Goal: Use online tool/utility: Utilize a website feature to perform a specific function

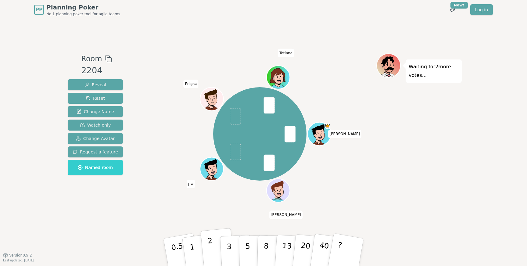
click at [208, 241] on p "2" at bounding box center [211, 252] width 8 height 33
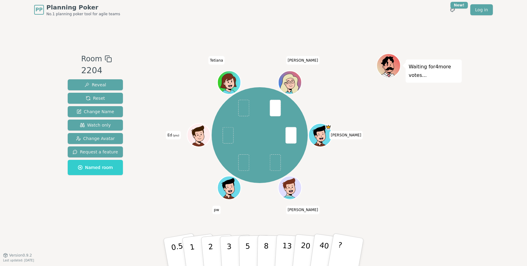
click at [256, 208] on div "Anna anton pw Ed (you) Tetiana Olga" at bounding box center [259, 137] width 233 height 168
click at [192, 216] on div "Anna anton pw Ed (you) Tetiana Olga" at bounding box center [259, 137] width 233 height 168
click at [197, 247] on button "1" at bounding box center [199, 251] width 36 height 49
click at [215, 248] on button "2" at bounding box center [217, 252] width 35 height 48
click at [342, 181] on div "Anna anton pw Ed (you) Tetiana Olga" at bounding box center [259, 134] width 233 height 141
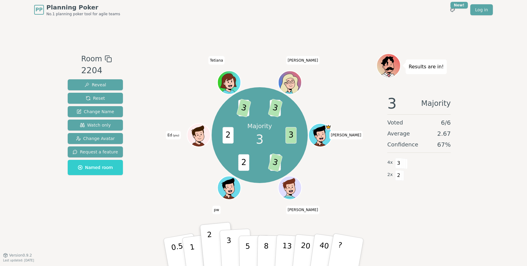
click at [234, 263] on button "3" at bounding box center [235, 252] width 33 height 48
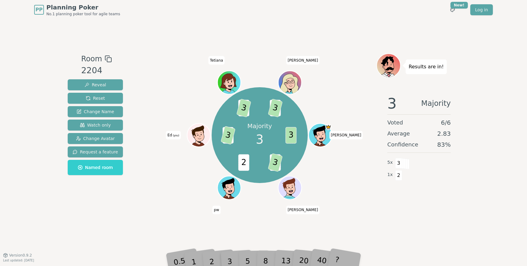
click at [215, 259] on div "2" at bounding box center [218, 251] width 20 height 23
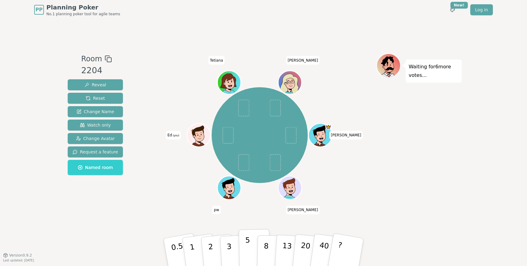
click at [247, 255] on p "5" at bounding box center [247, 252] width 5 height 33
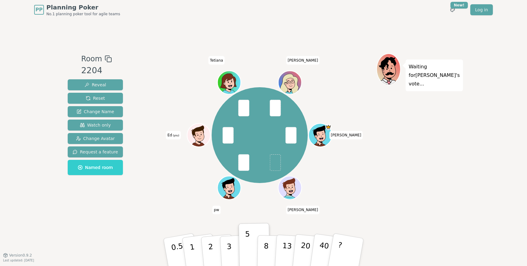
click at [355, 201] on div "Anna anton pw Ed (you) Tetiana Olga" at bounding box center [259, 134] width 233 height 141
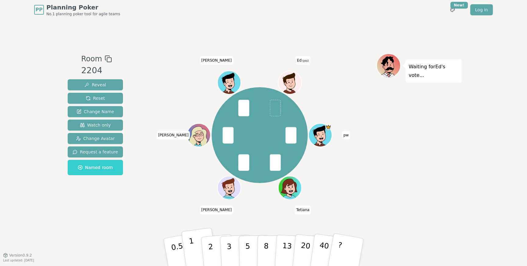
click at [192, 258] on p "1" at bounding box center [192, 252] width 9 height 33
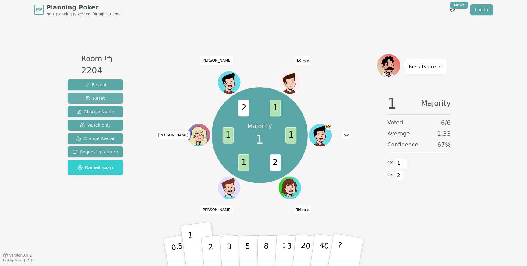
click at [112, 97] on button "Reset" at bounding box center [95, 98] width 55 height 11
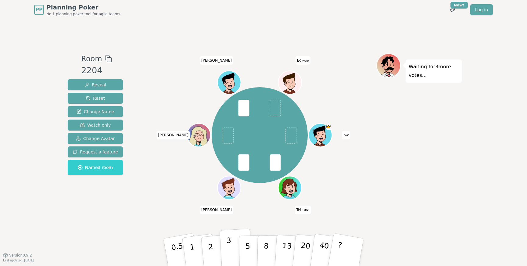
click at [226, 256] on button "3" at bounding box center [235, 252] width 33 height 48
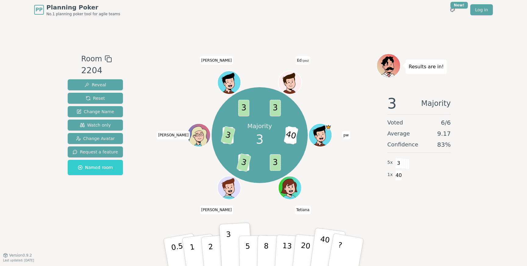
click at [324, 248] on p "40" at bounding box center [323, 252] width 14 height 34
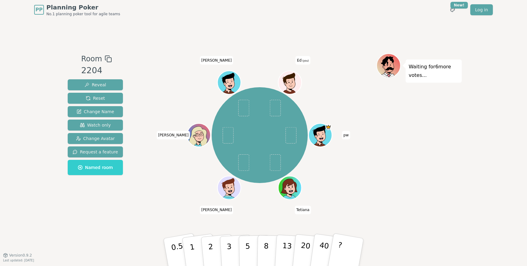
drag, startPoint x: 274, startPoint y: 108, endPoint x: 282, endPoint y: 119, distance: 13.9
click at [282, 119] on div "pw [PERSON_NAME] [PERSON_NAME] [PERSON_NAME] Ed (you)" at bounding box center [259, 135] width 96 height 96
click at [196, 256] on button "1" at bounding box center [199, 251] width 36 height 49
